Goal: Task Accomplishment & Management: Manage account settings

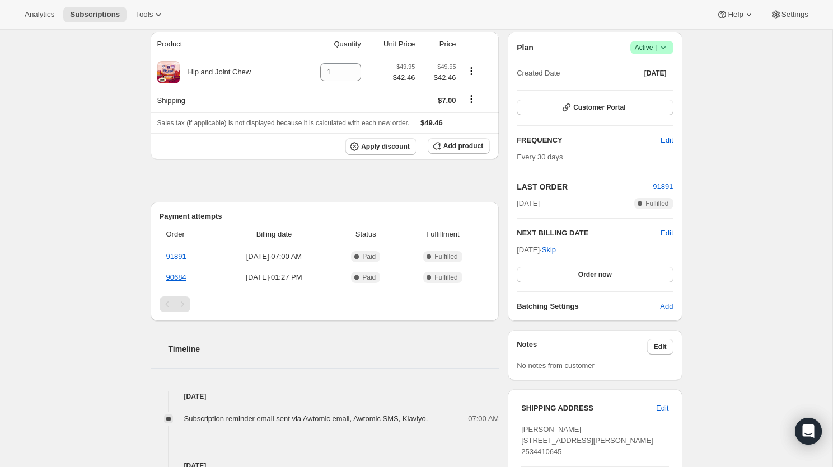
scroll to position [106, 0]
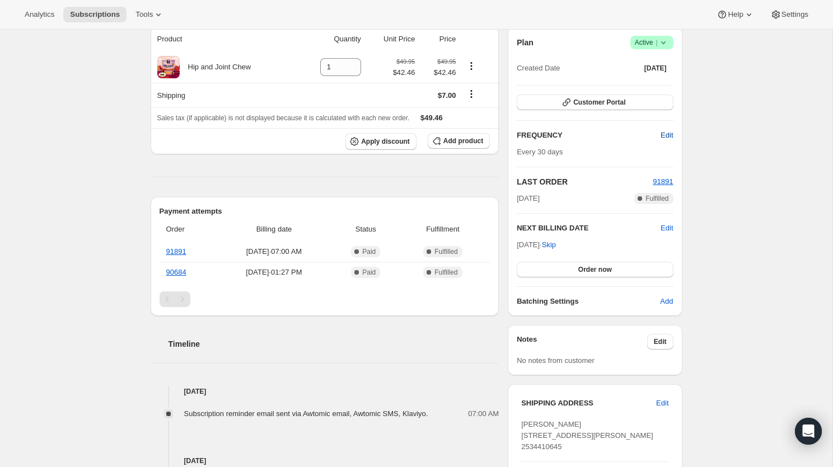
click at [669, 132] on span "Edit" at bounding box center [666, 135] width 12 height 11
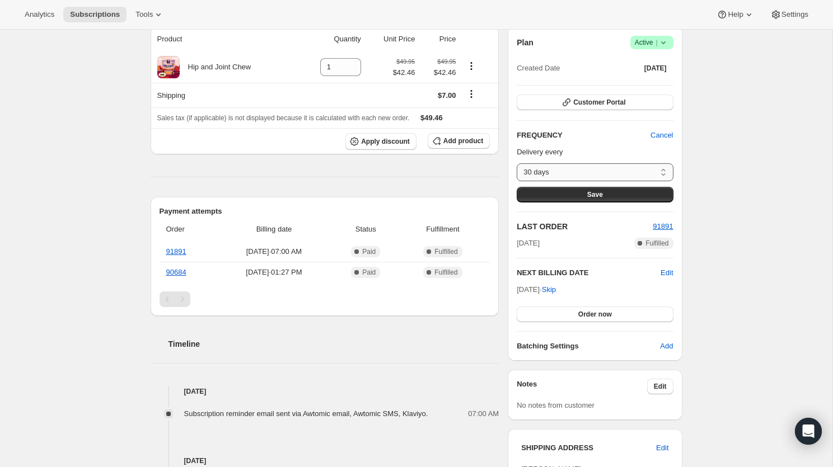
click at [597, 171] on select "30 days Custom..." at bounding box center [595, 172] width 156 height 18
select select "custom"
click at [517, 163] on select "30 days Custom..." at bounding box center [595, 172] width 156 height 18
select select "MONTH"
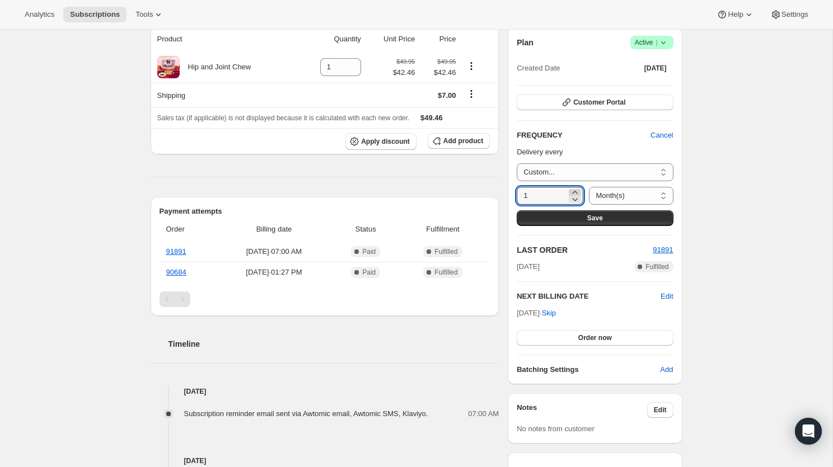
click at [571, 190] on icon at bounding box center [574, 192] width 11 height 11
type input "3"
click at [615, 204] on div "Delivery every 30 days Custom... Custom... 3 Day(s) Week(s) Month(s) Year(s) Mo…" at bounding box center [595, 186] width 156 height 79
click at [616, 194] on select "Day(s) Week(s) Month(s) Year(s)" at bounding box center [631, 196] width 84 height 18
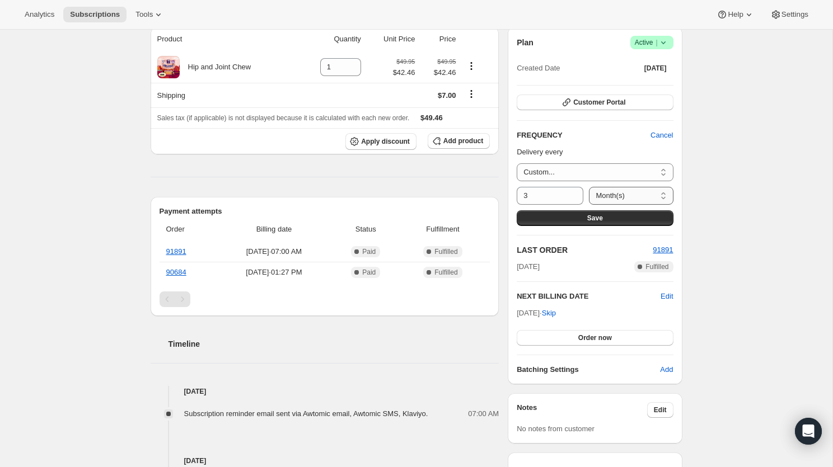
select select "WEEK"
click at [589, 187] on select "Day(s) Week(s) Month(s) Year(s)" at bounding box center [631, 196] width 84 height 18
click at [626, 218] on button "Save" at bounding box center [595, 218] width 156 height 16
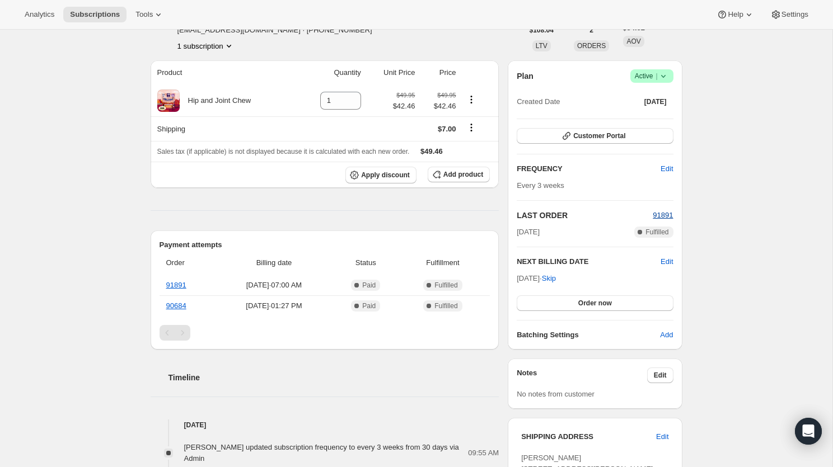
scroll to position [143, 0]
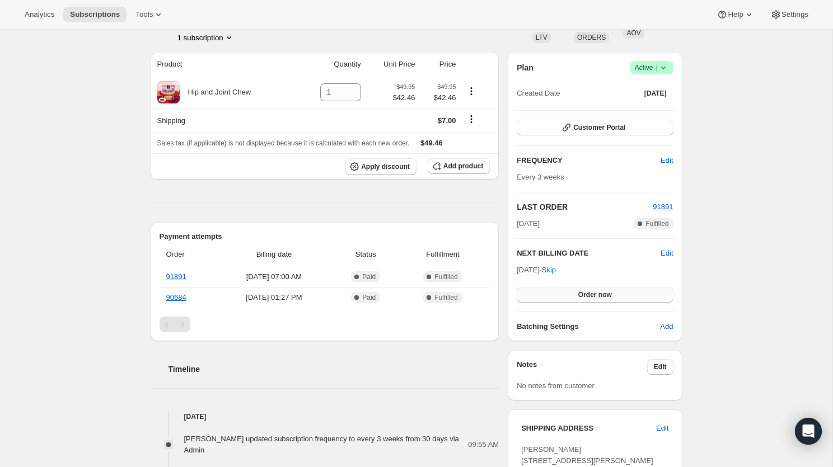
click at [593, 293] on span "Order now" at bounding box center [595, 294] width 34 height 9
click at [599, 293] on span "Click to confirm" at bounding box center [594, 294] width 51 height 9
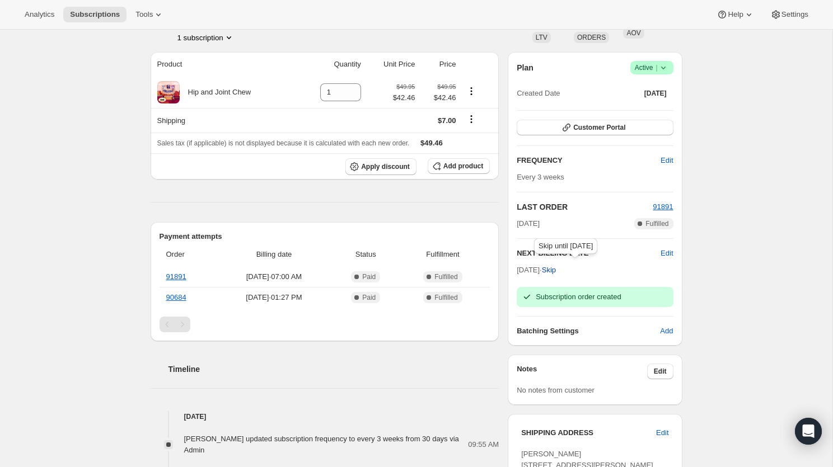
click at [556, 272] on span "Skip" at bounding box center [549, 270] width 14 height 11
